Goal: Transaction & Acquisition: Purchase product/service

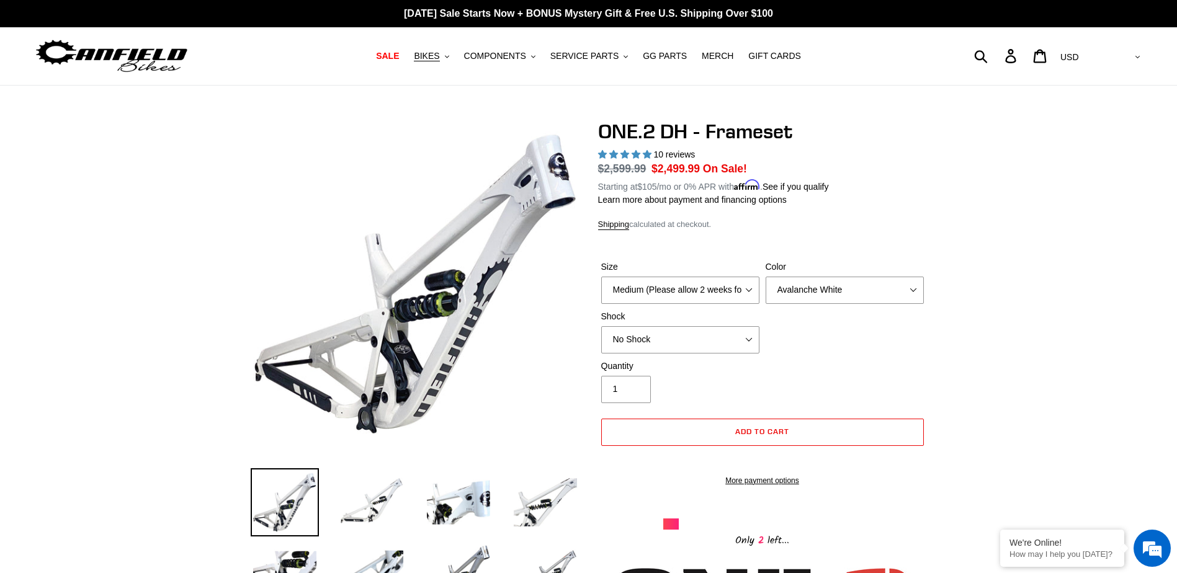
select select "highest-rating"
click at [597, 59] on span "SERVICE PARTS" at bounding box center [584, 56] width 68 height 11
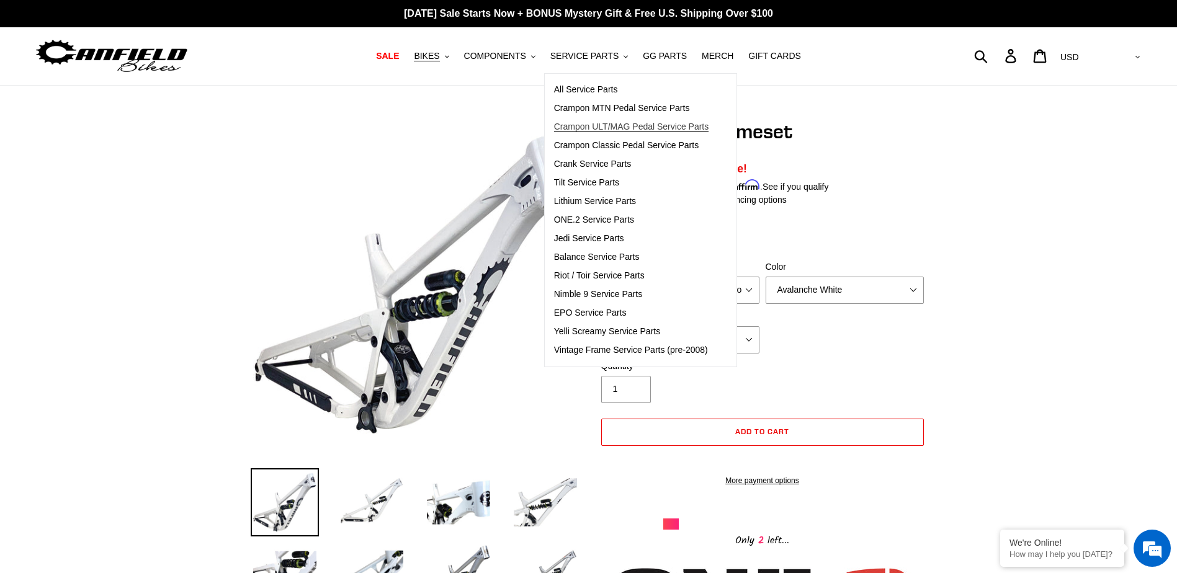
click at [653, 127] on span "Crampon ULT/MAG Pedal Service Parts" at bounding box center [631, 127] width 155 height 11
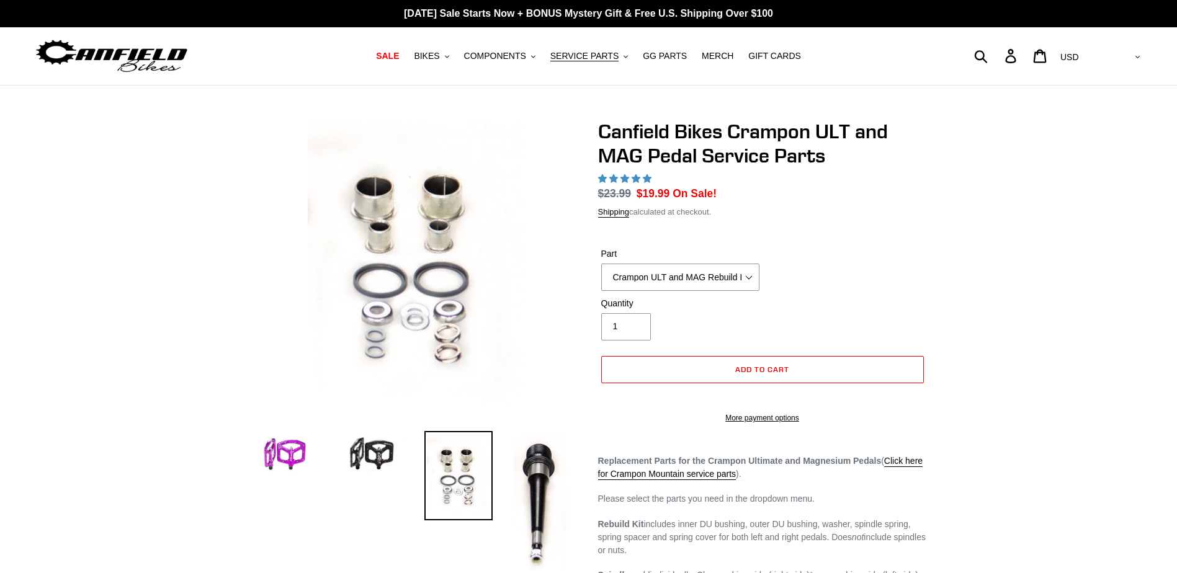
select select "highest-rating"
click at [696, 275] on select "Crampon ULT and MAG Rebuild Kit Crampon ULT and MAG 4mm x 8mm Pin Kit - Silver …" at bounding box center [680, 276] width 158 height 27
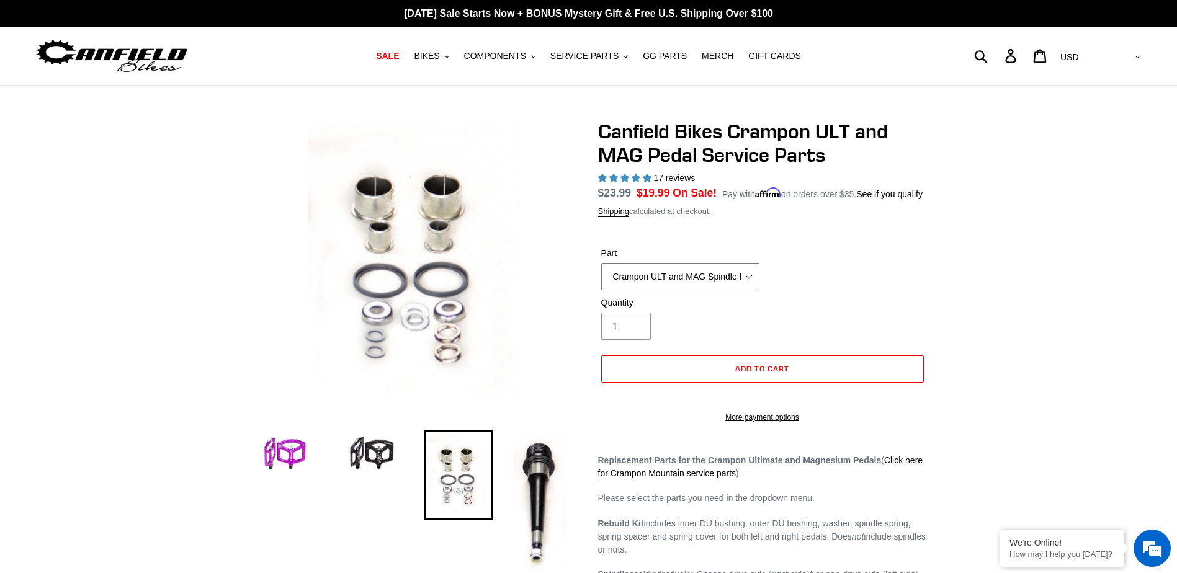
click at [601, 263] on select "Crampon ULT and MAG Rebuild Kit Crampon ULT and MAG 4mm x 8mm Pin Kit - Silver …" at bounding box center [680, 276] width 158 height 27
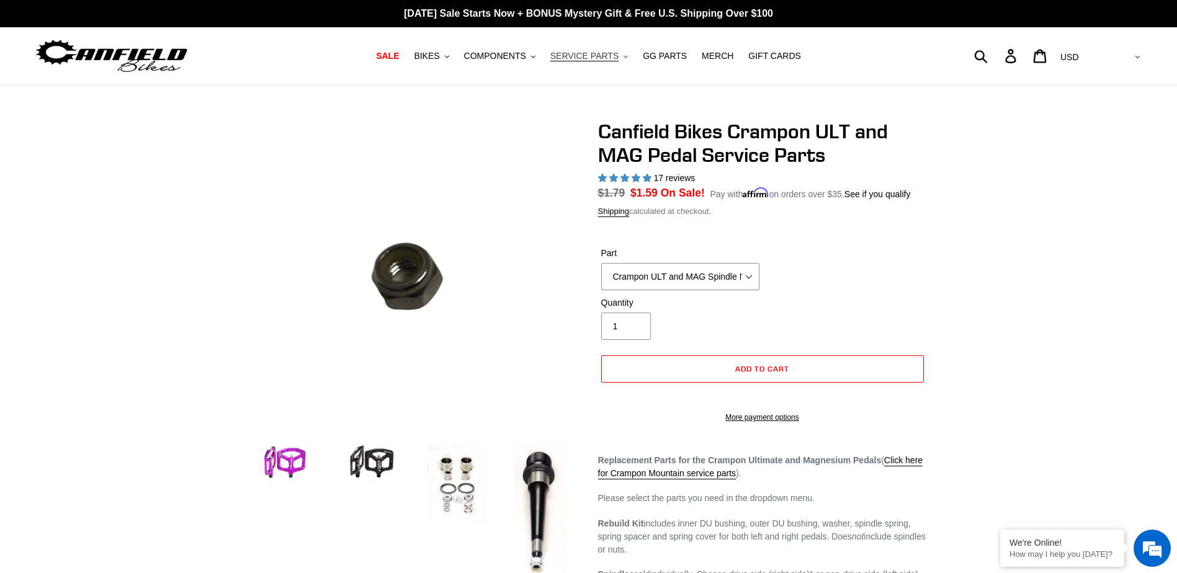
click at [576, 58] on span "SERVICE PARTS" at bounding box center [584, 56] width 68 height 11
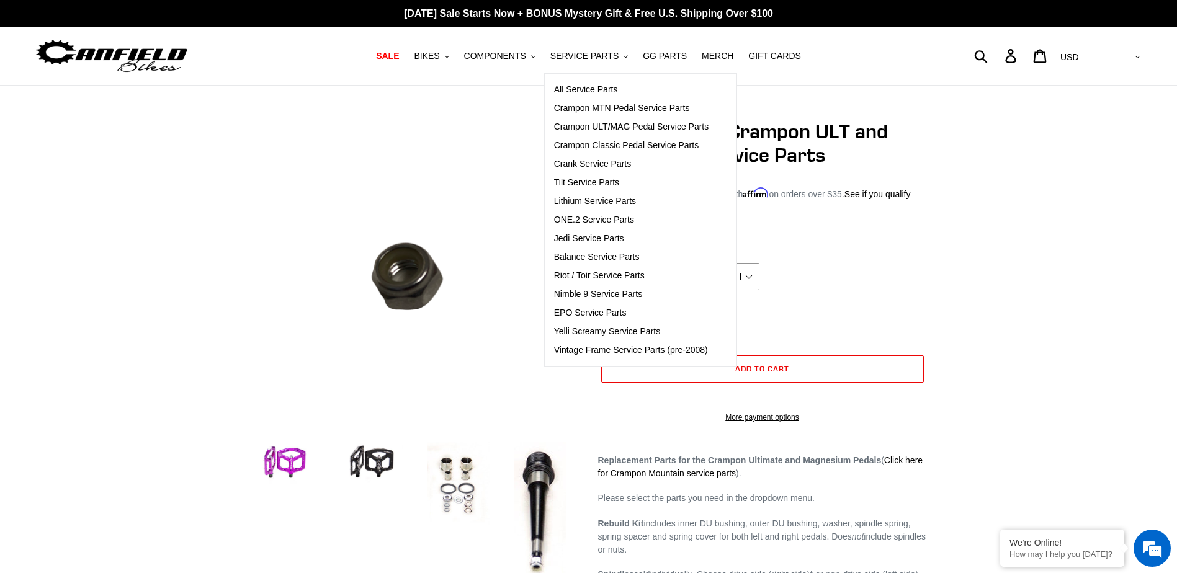
click at [1012, 273] on div at bounding box center [588, 492] width 1177 height 744
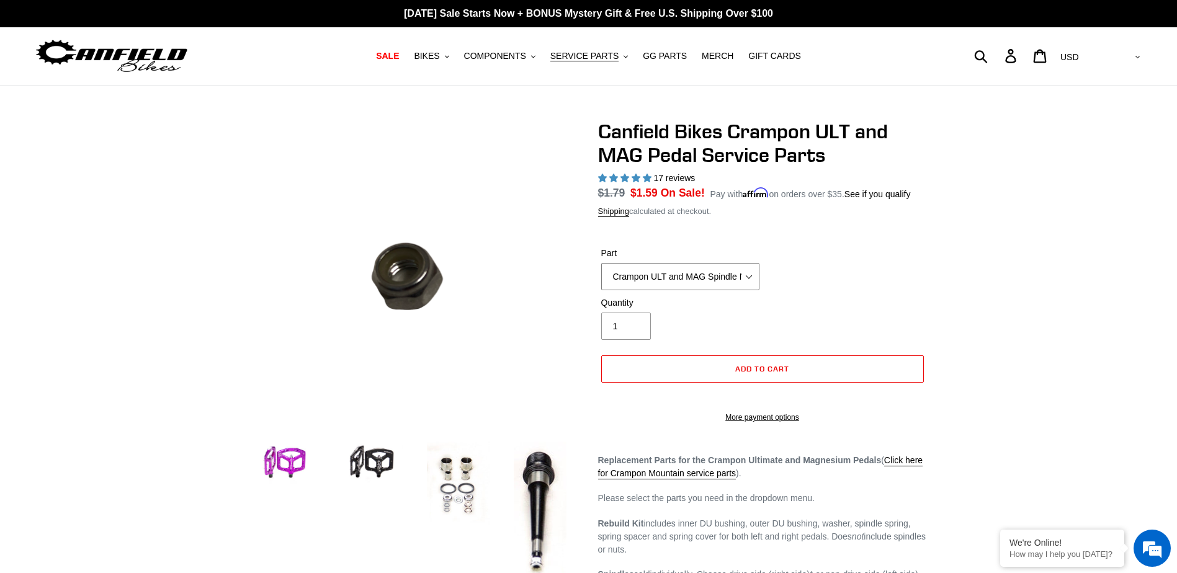
click at [649, 277] on select "Crampon ULT and MAG Rebuild Kit Crampon ULT and MAG 4mm x 8mm Pin Kit - Silver …" at bounding box center [680, 276] width 158 height 27
select select "Crampon ULT and MAG 4mm x 10mm 'Mud' Pin Kit (20)"
click at [601, 263] on select "Crampon ULT and MAG Rebuild Kit Crampon ULT and MAG 4mm x 8mm Pin Kit - Silver …" at bounding box center [680, 276] width 158 height 27
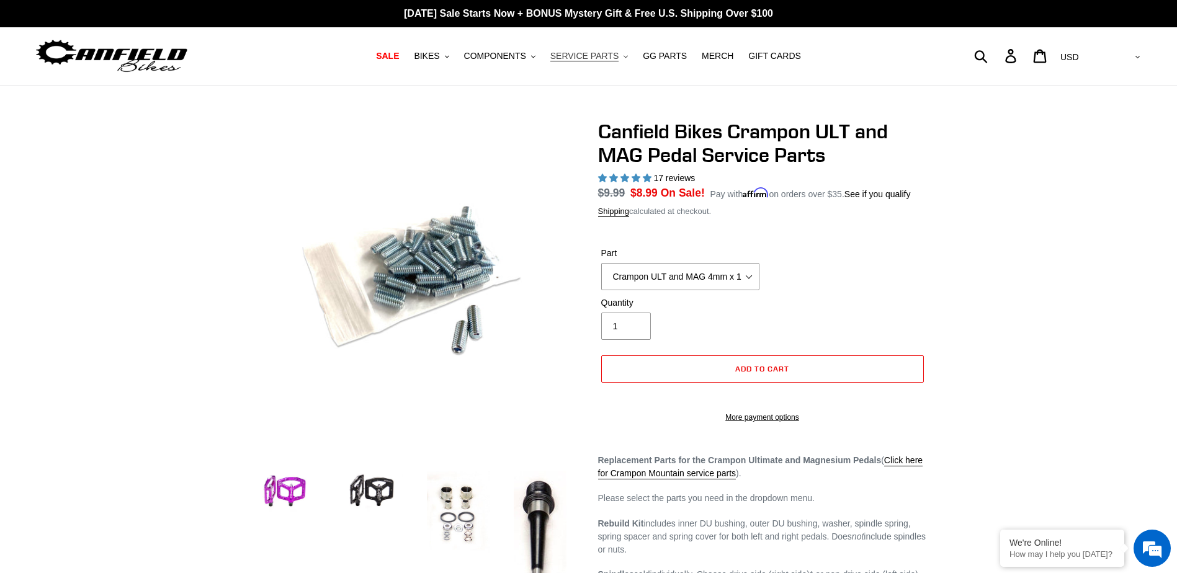
click at [588, 60] on span "SERVICE PARTS" at bounding box center [584, 56] width 68 height 11
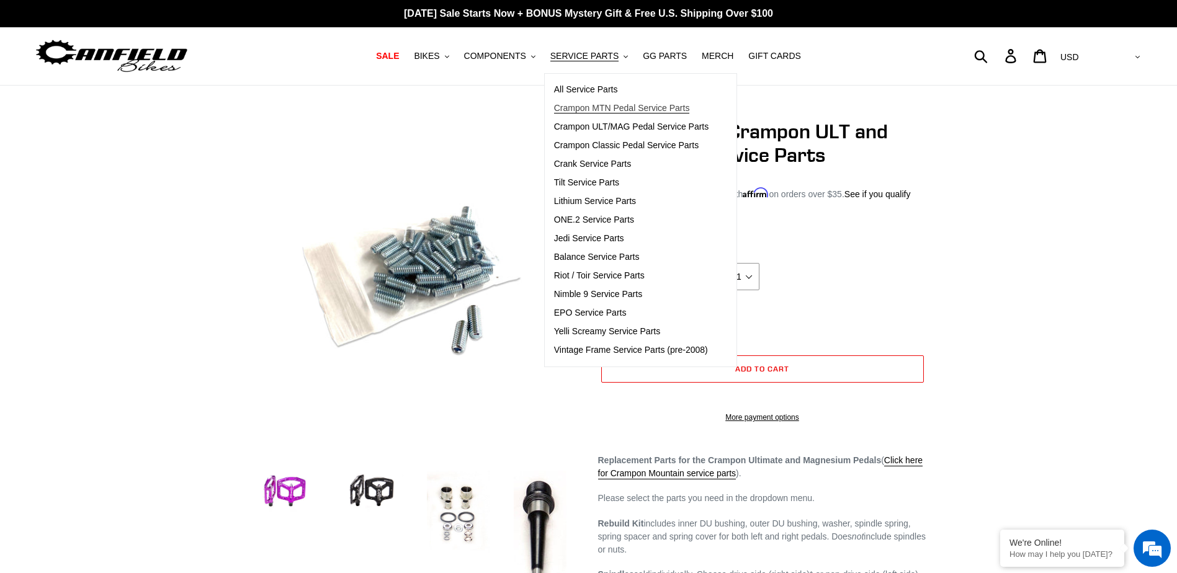
click at [665, 109] on span "Crampon MTN Pedal Service Parts" at bounding box center [622, 108] width 136 height 11
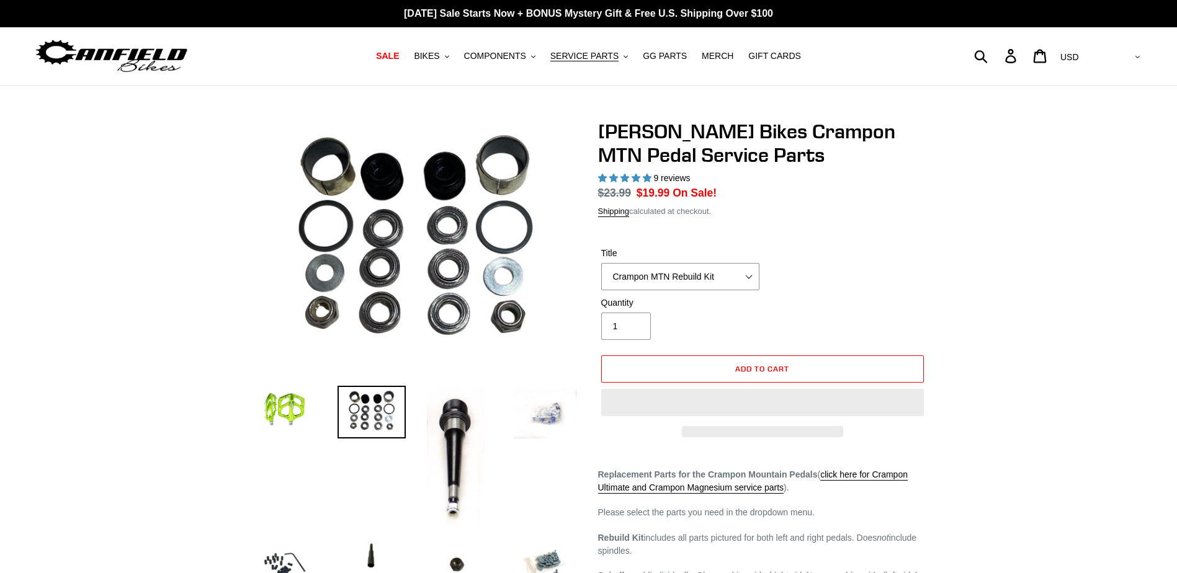
select select "highest-rating"
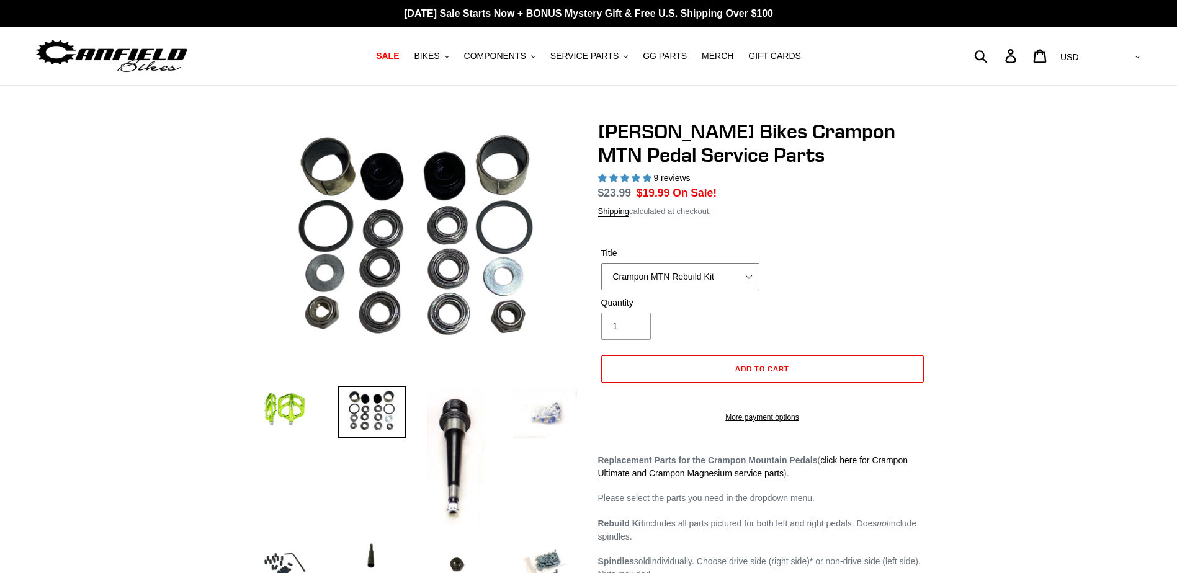
click at [657, 270] on select "Crampon MTN Rebuild Kit Crampon MTN 4mm x 8mm Pin Kit - Silver (20) Crampon MTN…" at bounding box center [680, 276] width 158 height 27
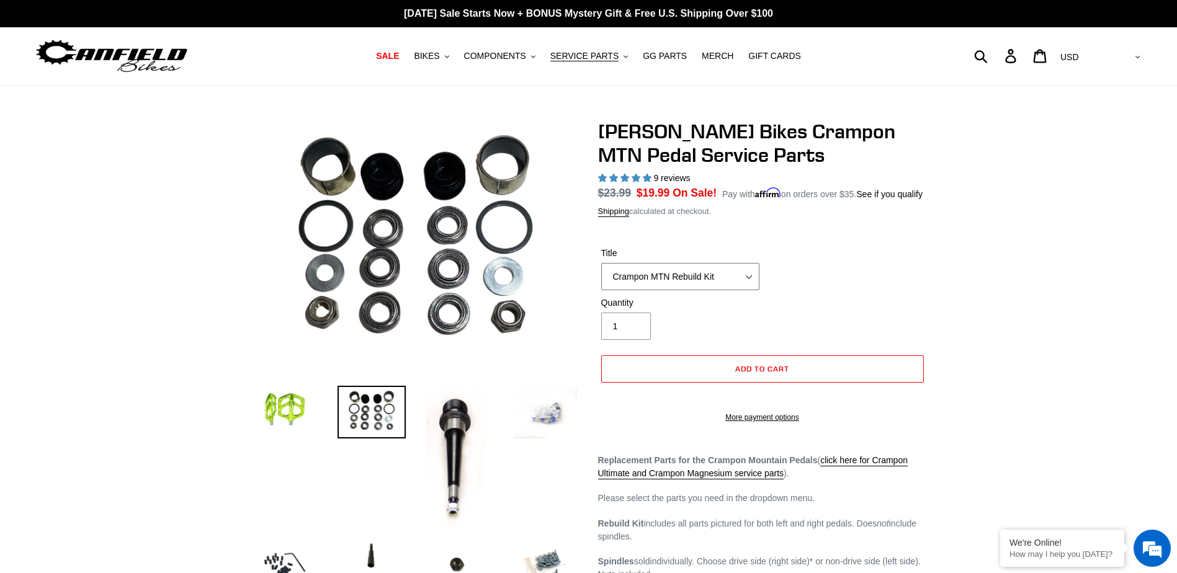
select select "Crampon MTN 4mm x 10mm 'Mud' Pin Kit (20)"
click at [601, 263] on select "Crampon MTN Rebuild Kit Crampon MTN 4mm x 8mm Pin Kit - Silver (20) Crampon MTN…" at bounding box center [680, 276] width 158 height 27
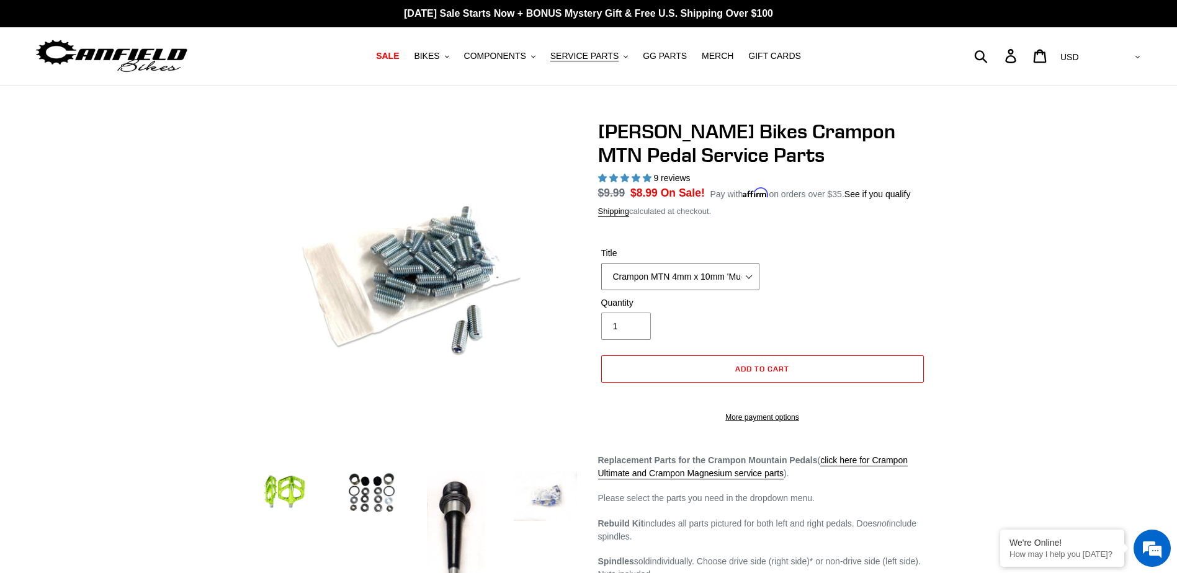
drag, startPoint x: 610, startPoint y: 276, endPoint x: 649, endPoint y: 275, distance: 39.1
click at [649, 275] on select "Crampon MTN Rebuild Kit Crampon MTN 4mm x 8mm Pin Kit - Silver (20) Crampon MTN…" at bounding box center [680, 276] width 158 height 27
click at [601, 263] on select "Crampon MTN Rebuild Kit Crampon MTN 4mm x 8mm Pin Kit - Silver (20) Crampon MTN…" at bounding box center [680, 276] width 158 height 27
click at [664, 279] on select "Crampon MTN Rebuild Kit Crampon MTN 4mm x 8mm Pin Kit - Silver (20) Crampon MTN…" at bounding box center [680, 276] width 158 height 27
click at [601, 263] on select "Crampon MTN Rebuild Kit Crampon MTN 4mm x 8mm Pin Kit - Silver (20) Crampon MTN…" at bounding box center [680, 276] width 158 height 27
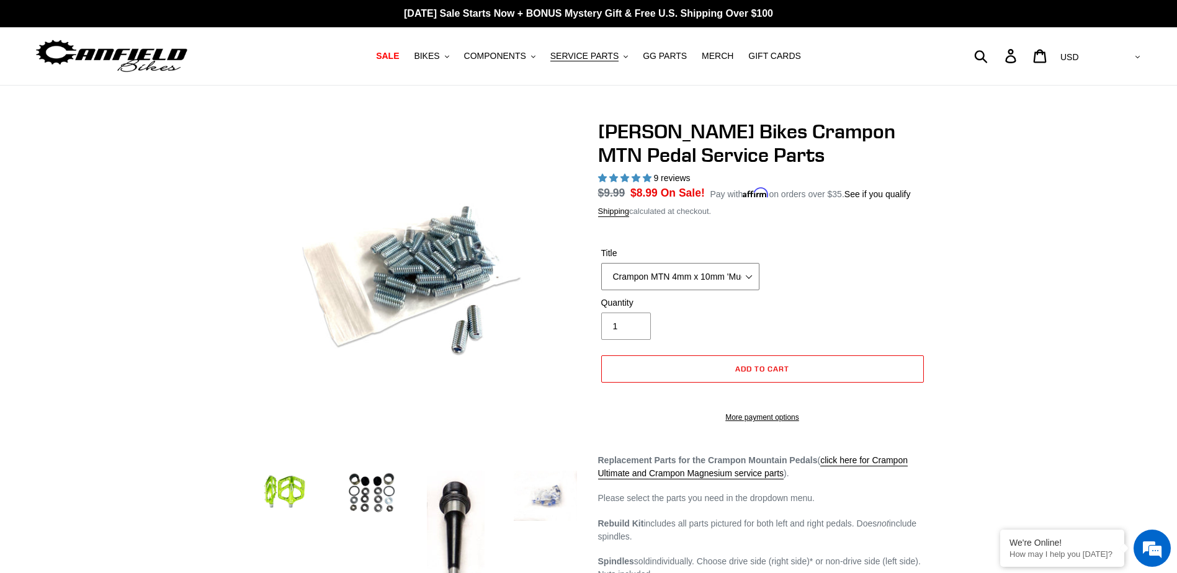
drag, startPoint x: 632, startPoint y: 275, endPoint x: 610, endPoint y: 275, distance: 21.1
click at [610, 275] on select "Crampon MTN Rebuild Kit Crampon MTN 4mm x 8mm Pin Kit - Silver (20) Crampon MTN…" at bounding box center [680, 276] width 158 height 27
